Goal: Task Accomplishment & Management: Complete application form

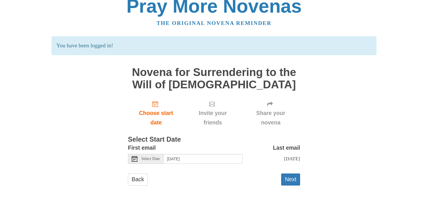
scroll to position [13, 0]
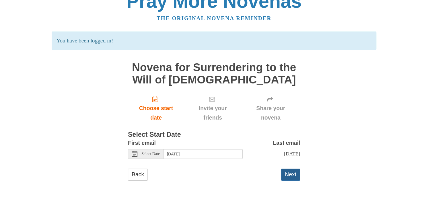
click at [288, 174] on button "Next" at bounding box center [290, 175] width 19 height 12
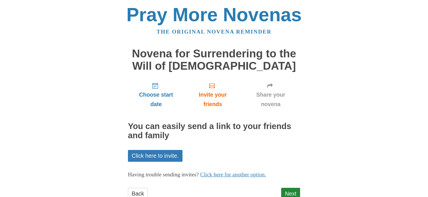
scroll to position [19, 0]
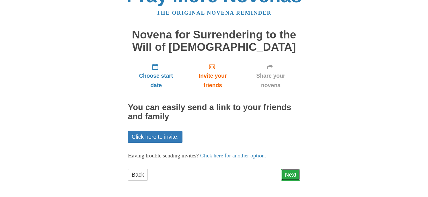
click at [287, 173] on link "Next" at bounding box center [290, 175] width 19 height 12
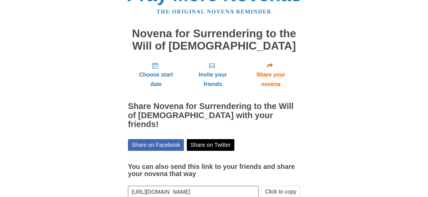
scroll to position [45, 0]
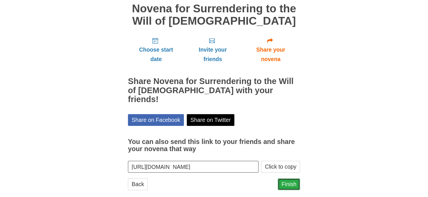
click at [287, 178] on link "Finish" at bounding box center [289, 184] width 22 height 12
